Goal: Information Seeking & Learning: Learn about a topic

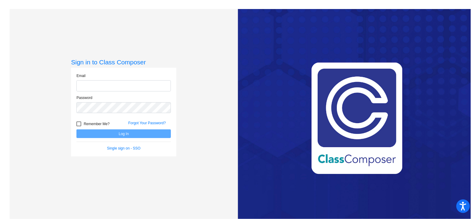
type input "[EMAIL_ADDRESS][DOMAIN_NAME]"
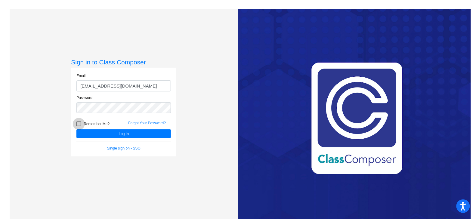
click at [77, 123] on div at bounding box center [78, 123] width 5 height 5
click at [78, 126] on input "Remember Me?" at bounding box center [78, 126] width 0 height 0
checkbox input "true"
click at [97, 132] on button "Log In" at bounding box center [123, 133] width 94 height 9
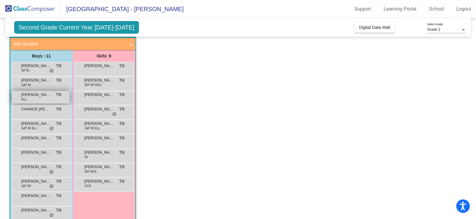
scroll to position [45, 0]
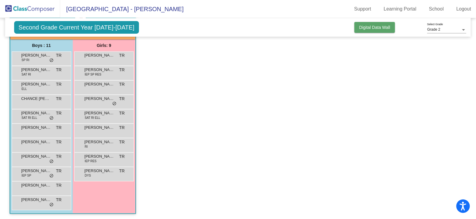
click at [359, 29] on span "Digital Data Wall" at bounding box center [374, 27] width 31 height 5
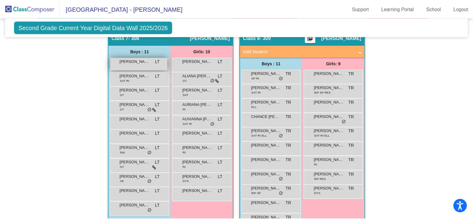
scroll to position [555, 0]
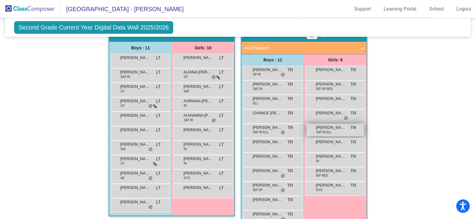
click at [325, 128] on span "[PERSON_NAME]" at bounding box center [331, 127] width 30 height 6
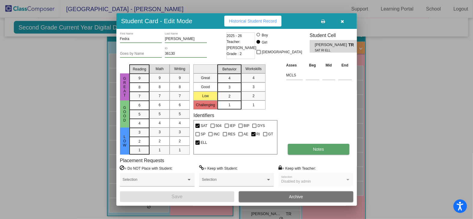
click at [320, 147] on span "Notes" at bounding box center [318, 149] width 11 height 5
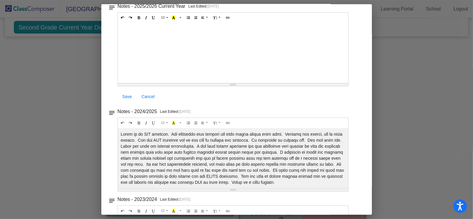
scroll to position [48, 0]
click at [257, 112] on div "Notes - 2024/2025 Last Edited: [DATE]" at bounding box center [239, 110] width 243 height 8
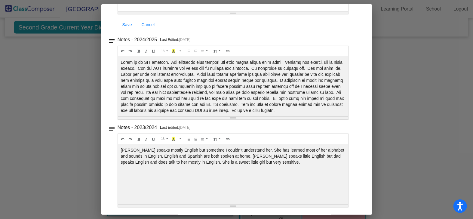
scroll to position [0, 0]
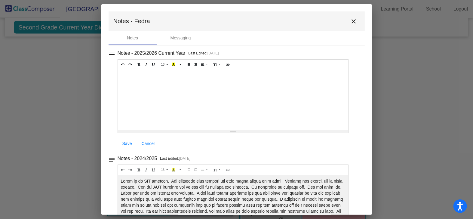
click at [351, 20] on mat-icon "close" at bounding box center [353, 21] width 7 height 7
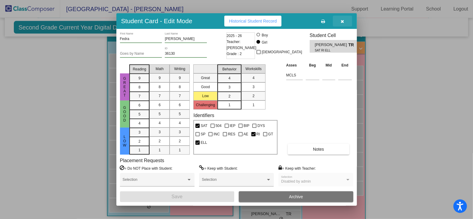
click at [341, 22] on icon "button" at bounding box center [342, 21] width 3 height 4
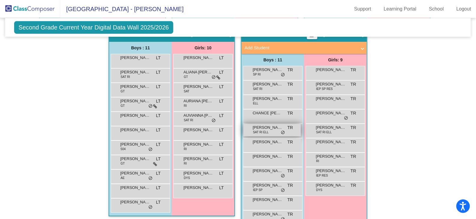
click at [257, 126] on span "[PERSON_NAME]" at bounding box center [268, 127] width 30 height 6
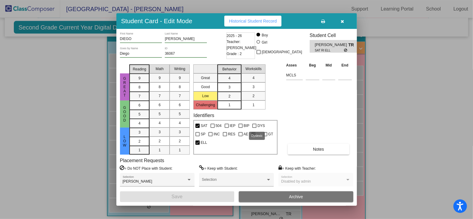
click at [257, 126] on span "DYS" at bounding box center [261, 125] width 8 height 7
click at [254, 128] on input "DYS" at bounding box center [254, 128] width 0 height 0
checkbox input "true"
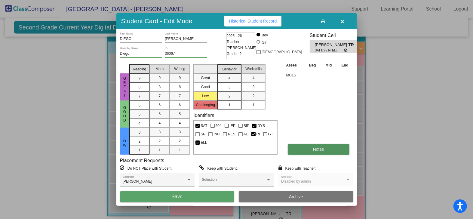
click at [312, 152] on button "Notes" at bounding box center [319, 149] width 62 height 11
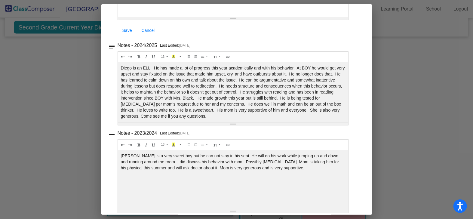
scroll to position [115, 0]
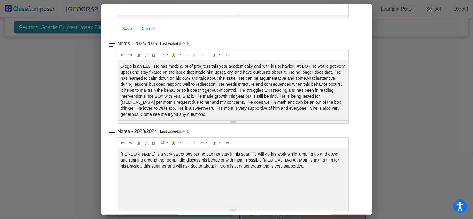
click at [241, 100] on div "Diego is an ELL. He has made a lot of progress this year academically and with …" at bounding box center [233, 90] width 231 height 60
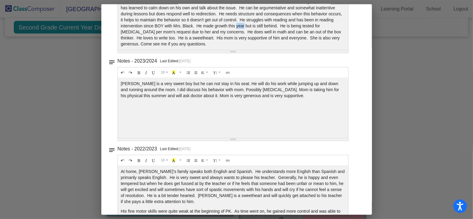
scroll to position [0, 0]
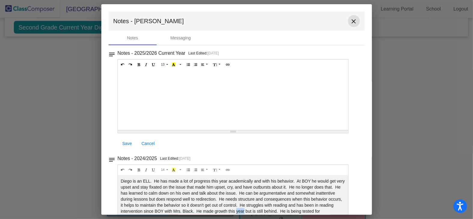
click at [350, 19] on mat-icon "close" at bounding box center [353, 21] width 7 height 7
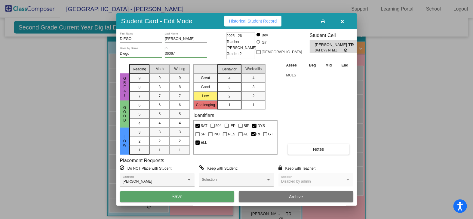
click at [340, 20] on button "button" at bounding box center [342, 21] width 19 height 11
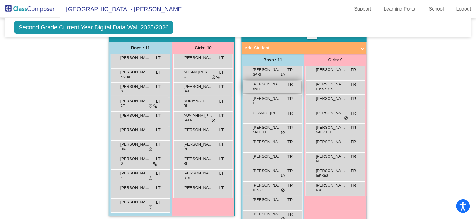
click at [270, 84] on span "[PERSON_NAME]" at bounding box center [268, 84] width 30 height 6
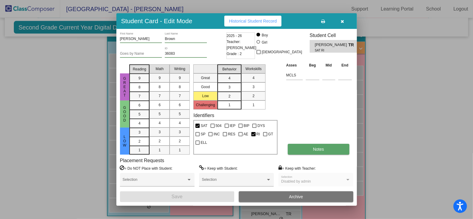
click at [314, 152] on button "Notes" at bounding box center [319, 149] width 62 height 11
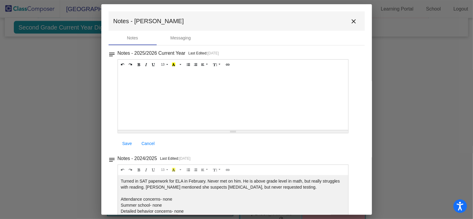
click at [350, 21] on mat-icon "close" at bounding box center [353, 21] width 7 height 7
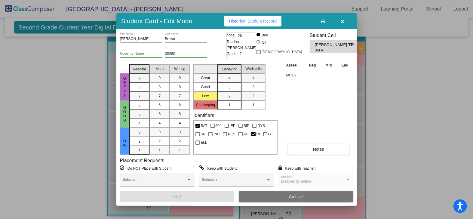
click at [343, 20] on icon "button" at bounding box center [342, 21] width 3 height 4
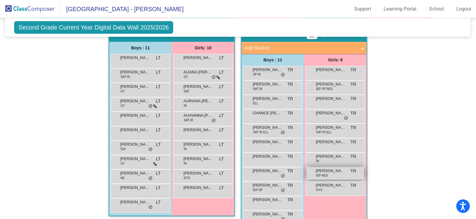
click at [334, 169] on span "[PERSON_NAME]" at bounding box center [331, 171] width 30 height 6
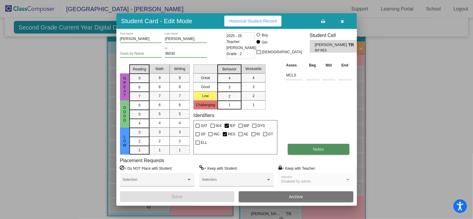
click at [318, 147] on span "Notes" at bounding box center [318, 149] width 11 height 5
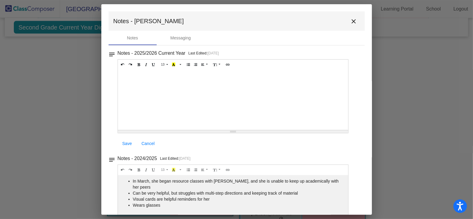
click at [350, 20] on mat-icon "close" at bounding box center [353, 21] width 7 height 7
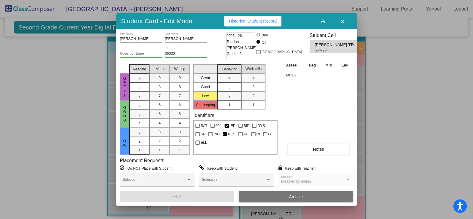
click at [341, 22] on icon "button" at bounding box center [342, 21] width 3 height 4
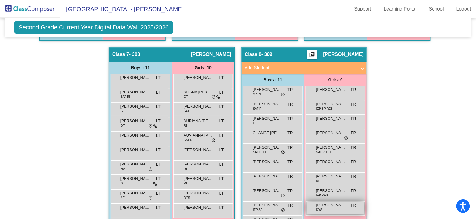
scroll to position [534, 0]
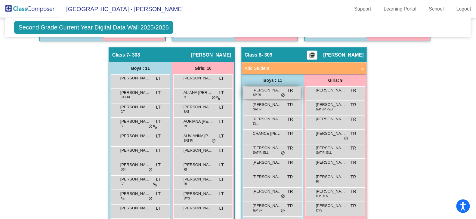
click at [260, 91] on div "[PERSON_NAME] SP RI TR lock do_not_disturb_alt" at bounding box center [271, 93] width 57 height 12
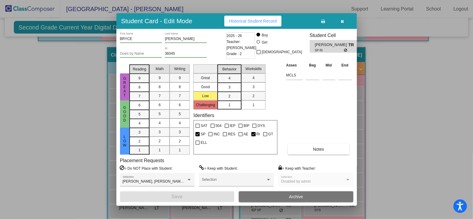
click at [262, 22] on span "Historical Student Record" at bounding box center [253, 21] width 48 height 5
click at [343, 23] on icon "button" at bounding box center [342, 21] width 3 height 4
